Goal: Transaction & Acquisition: Purchase product/service

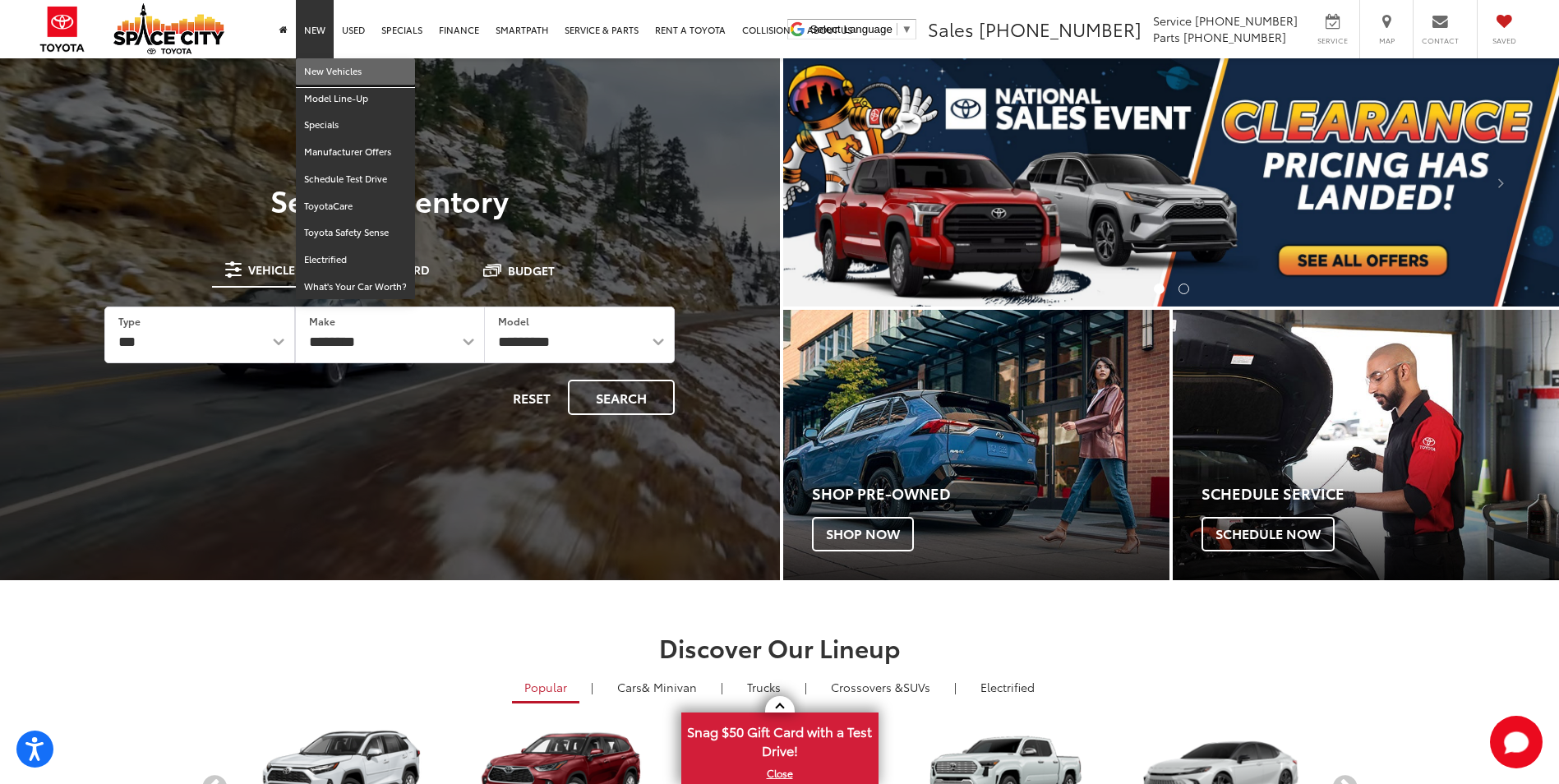
click at [323, 72] on link "New Vehicles" at bounding box center [355, 72] width 119 height 27
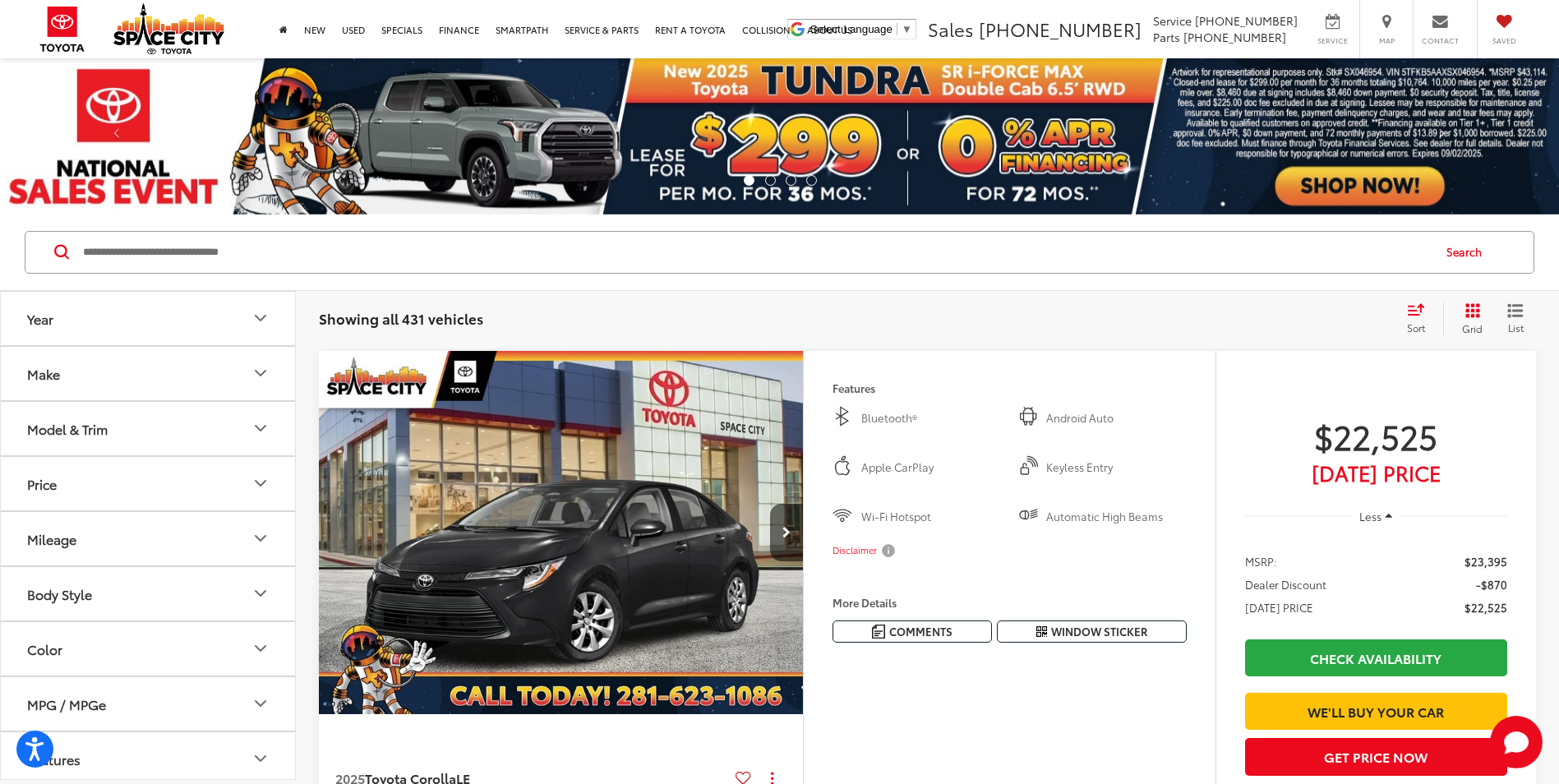
paste input "*****"
type input "*****"
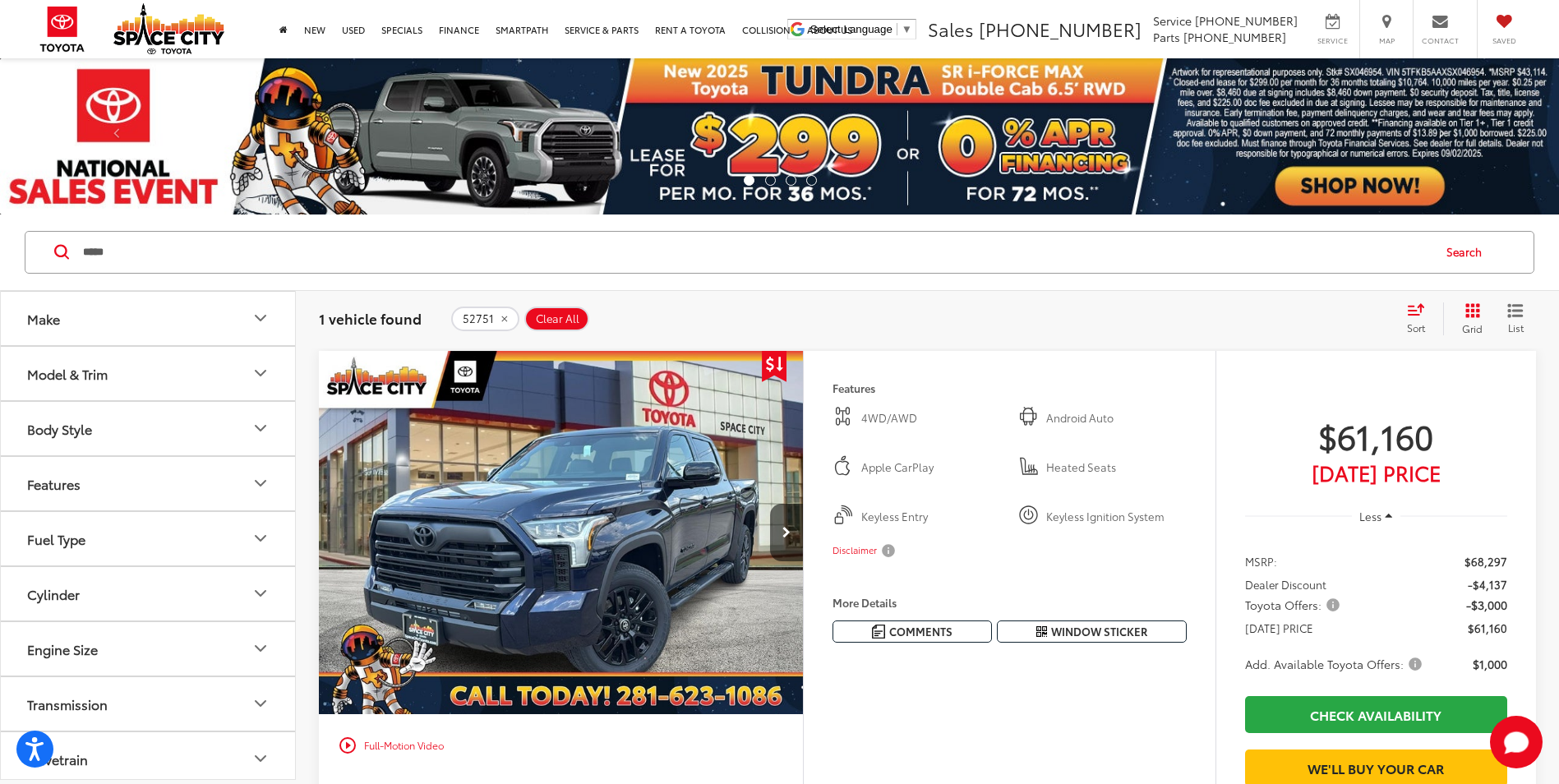
drag, startPoint x: 1303, startPoint y: 200, endPoint x: 1395, endPoint y: 825, distance: 631.7
drag, startPoint x: 1395, startPoint y: 825, endPoint x: 1213, endPoint y: 401, distance: 461.4
click at [1211, 401] on div "Features 4WD/AWD Android Auto Apple CarPlay Heated Seats Keyless Entry Keyless …" at bounding box center [1010, 509] width 412 height 318
click at [1330, 605] on span "Toyota Offers:" at bounding box center [1294, 605] width 98 height 17
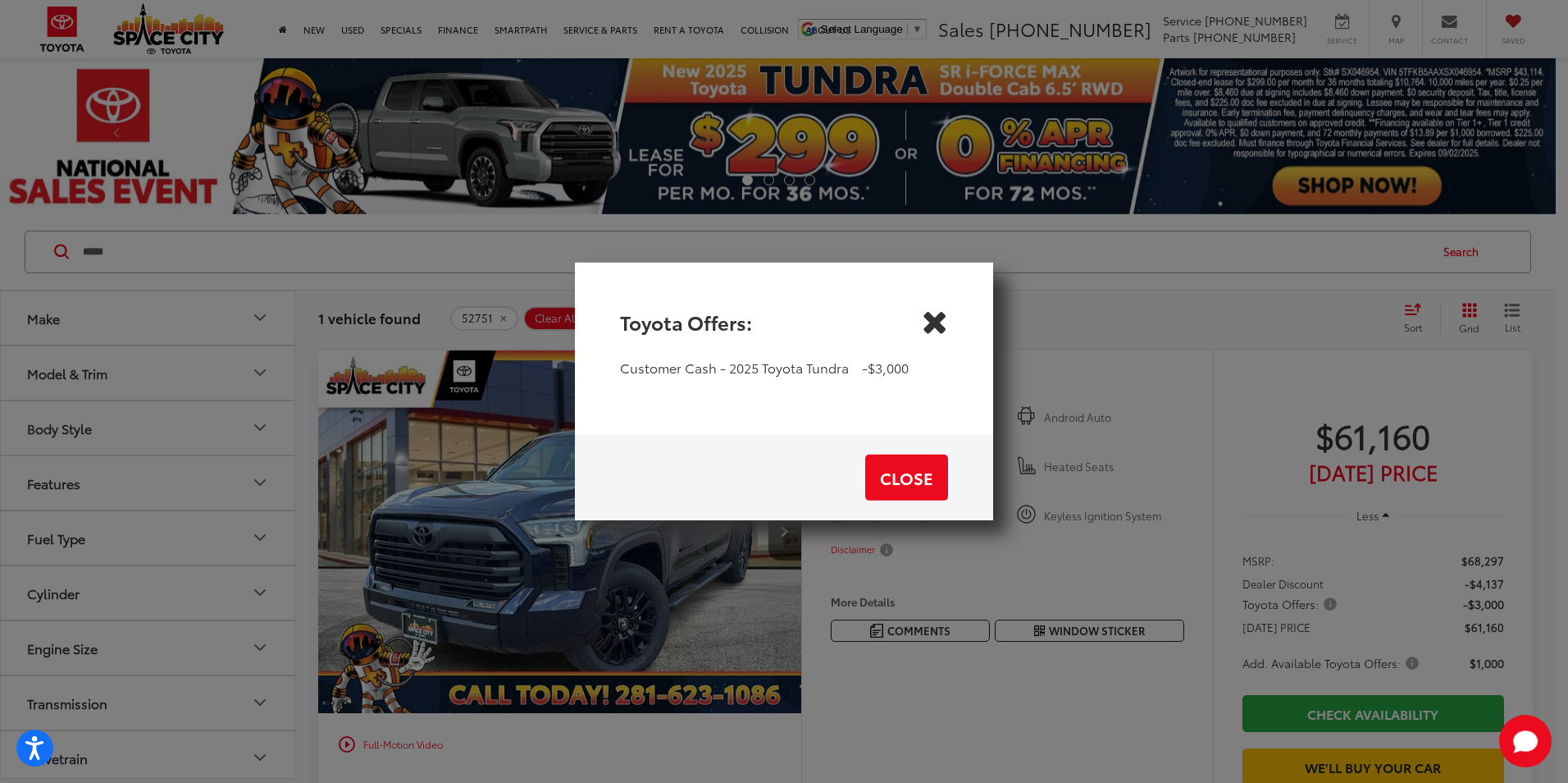
click at [933, 330] on icon "Close" at bounding box center [935, 322] width 26 height 26
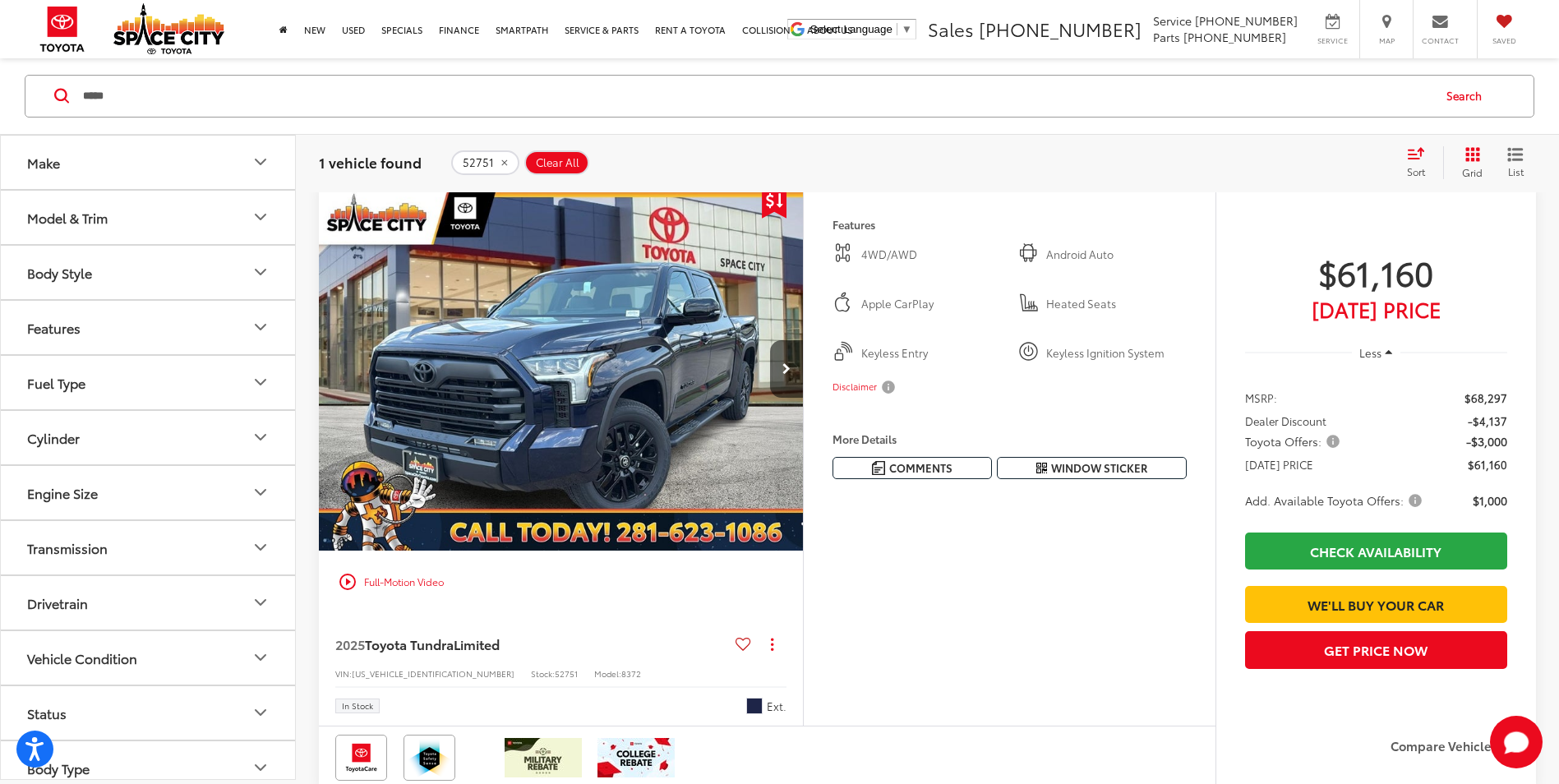
scroll to position [164, 0]
click at [1333, 441] on span "Toyota Offers:" at bounding box center [1294, 440] width 98 height 17
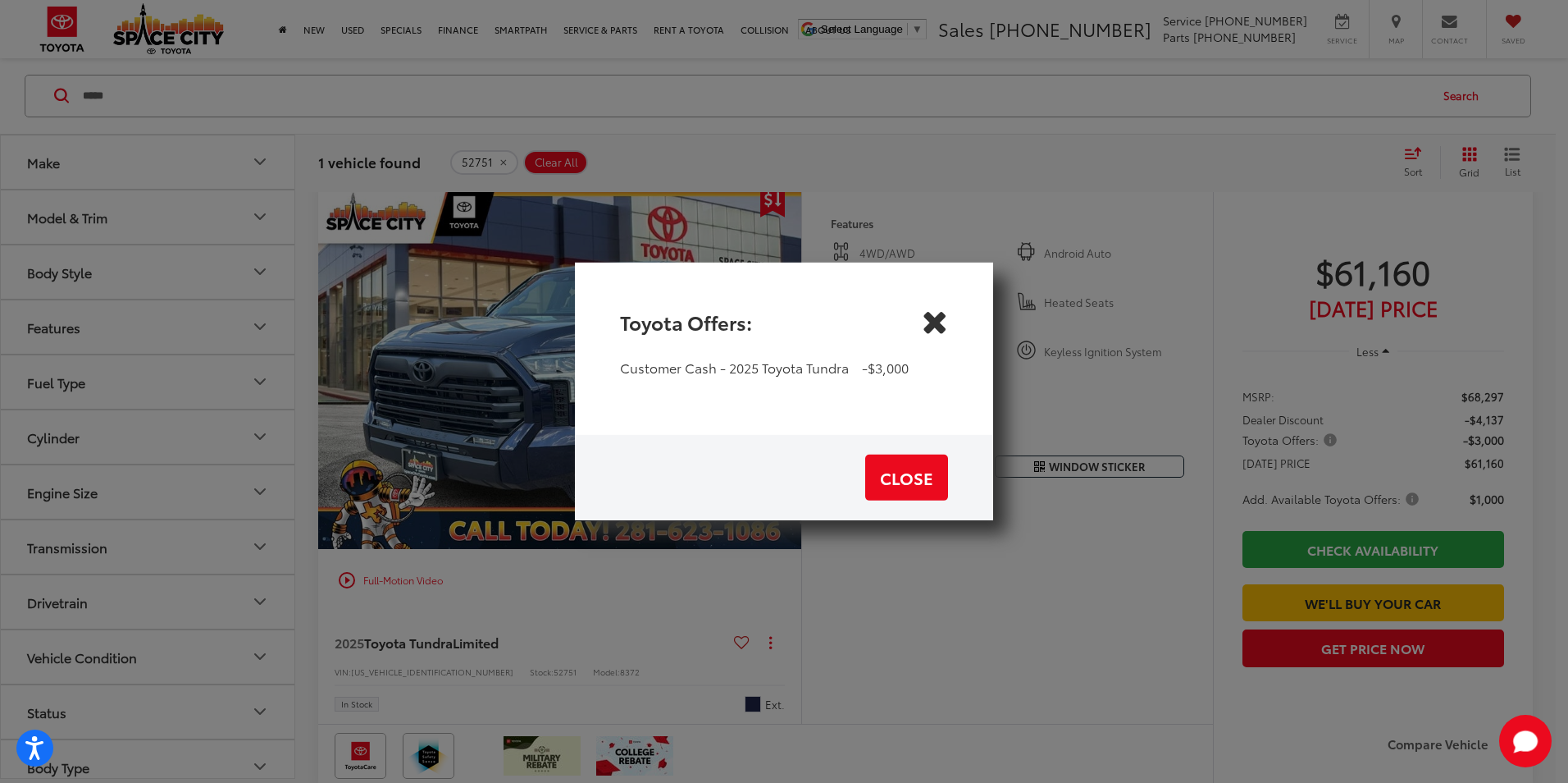
click at [941, 330] on icon "Close" at bounding box center [935, 322] width 26 height 26
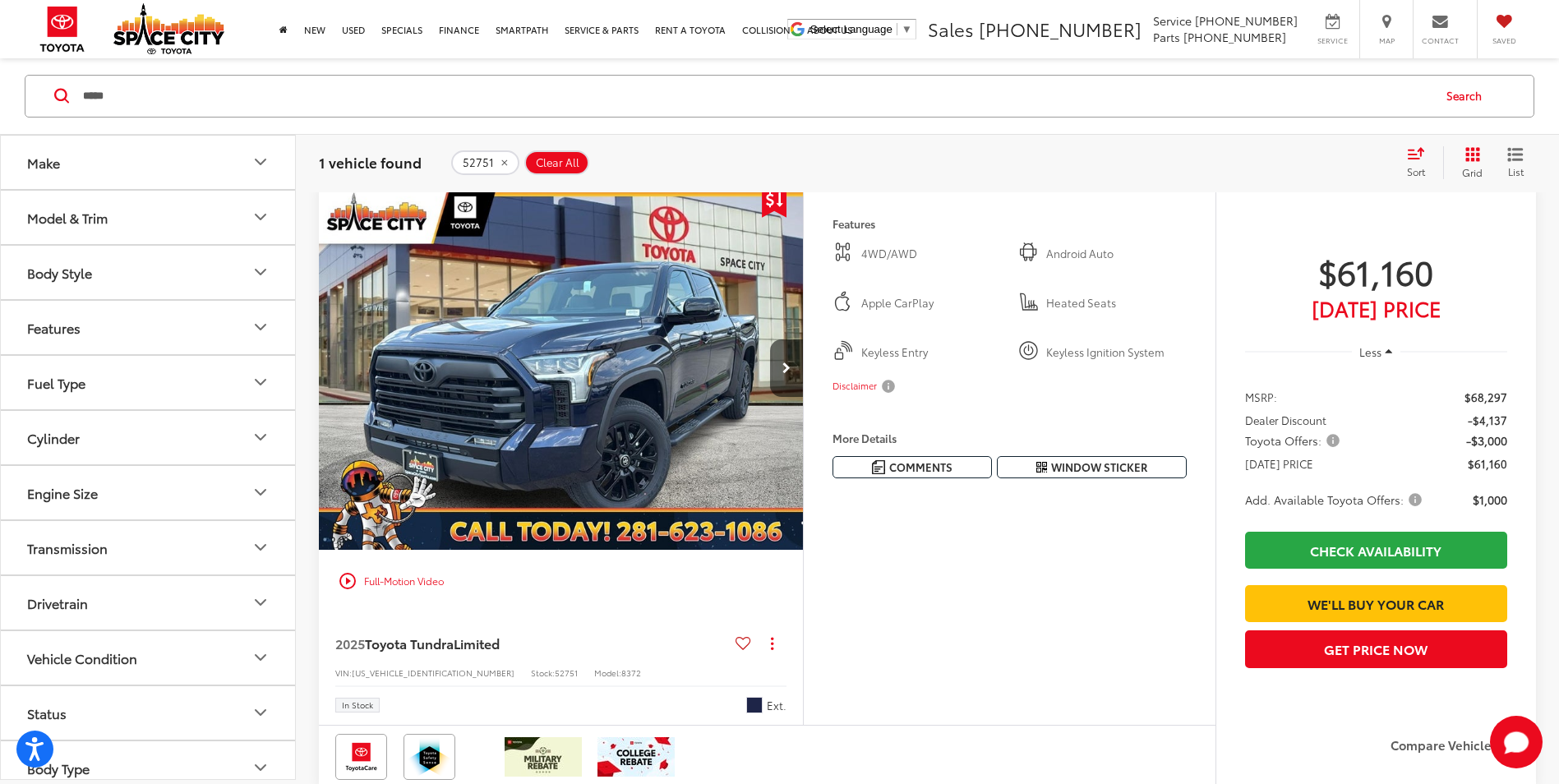
click at [555, 669] on span "52751" at bounding box center [566, 673] width 23 height 12
copy span "52751"
